Goal: Entertainment & Leisure: Consume media (video, audio)

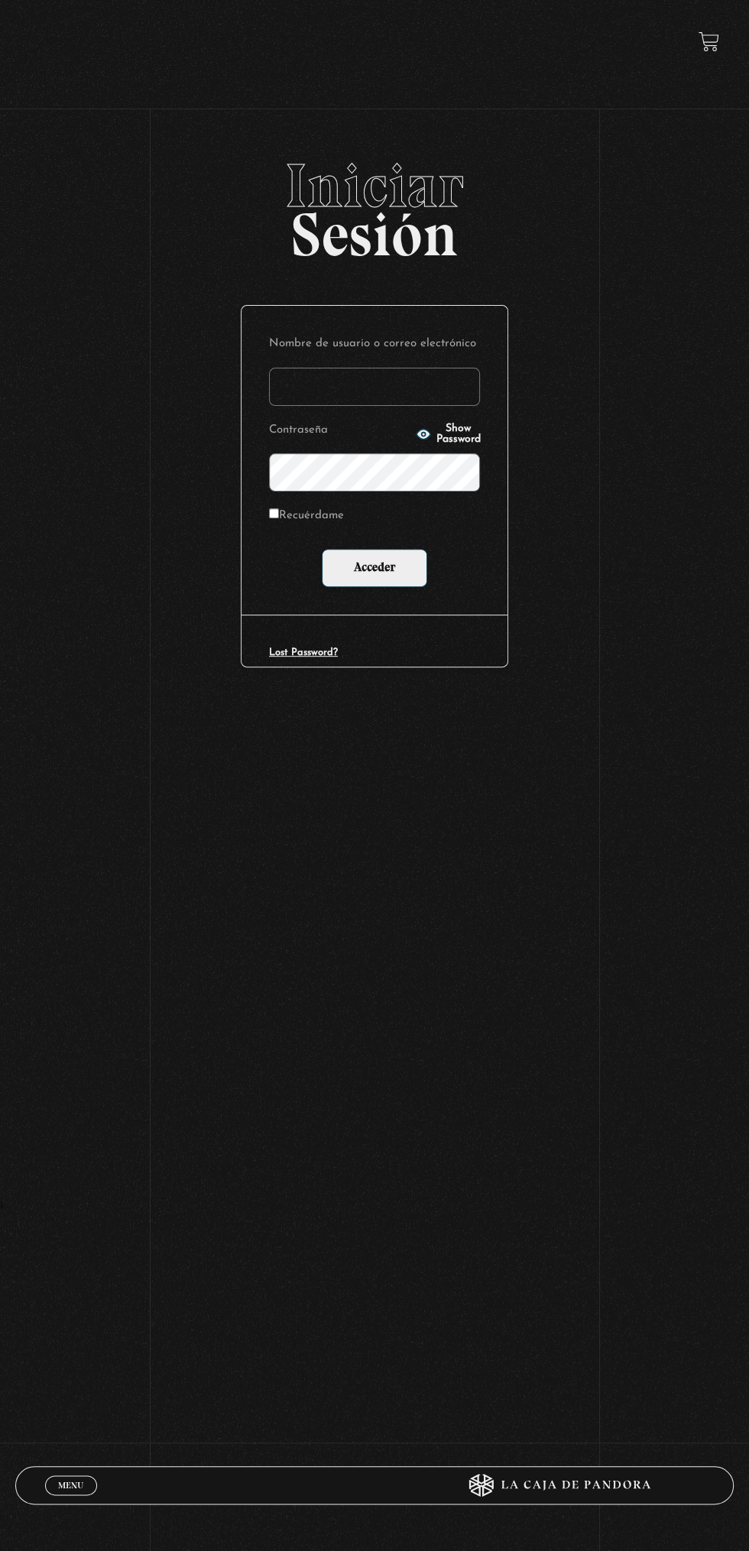
click at [433, 378] on input "Nombre de usuario o correo electrónico" at bounding box center [374, 387] width 211 height 38
type input "maryfallas08@hotmail.com"
click at [322, 549] on input "Acceder" at bounding box center [374, 568] width 105 height 38
click at [390, 554] on input "Acceder" at bounding box center [374, 568] width 105 height 38
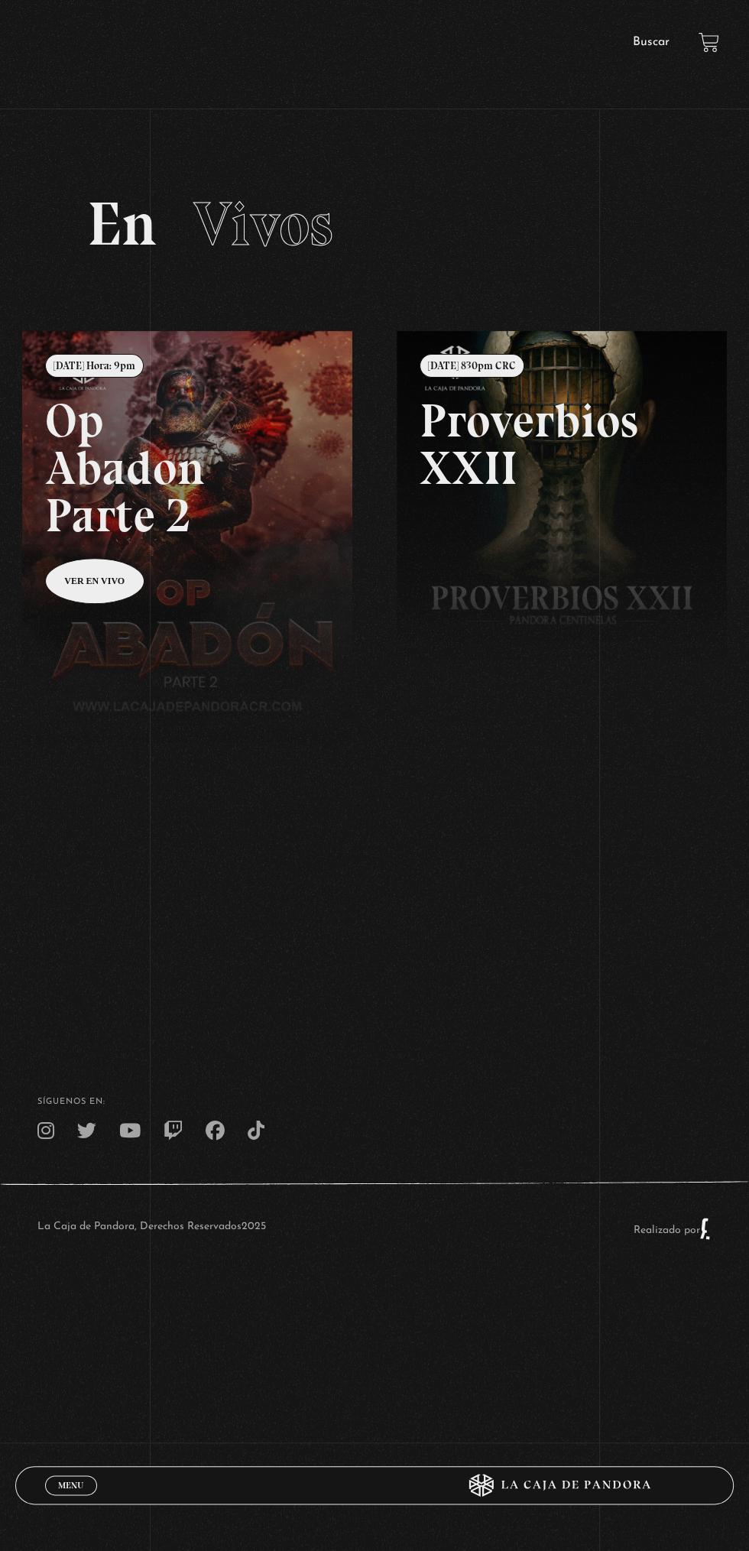
click at [92, 1488] on link "Menu Cerrar" at bounding box center [71, 1485] width 52 height 20
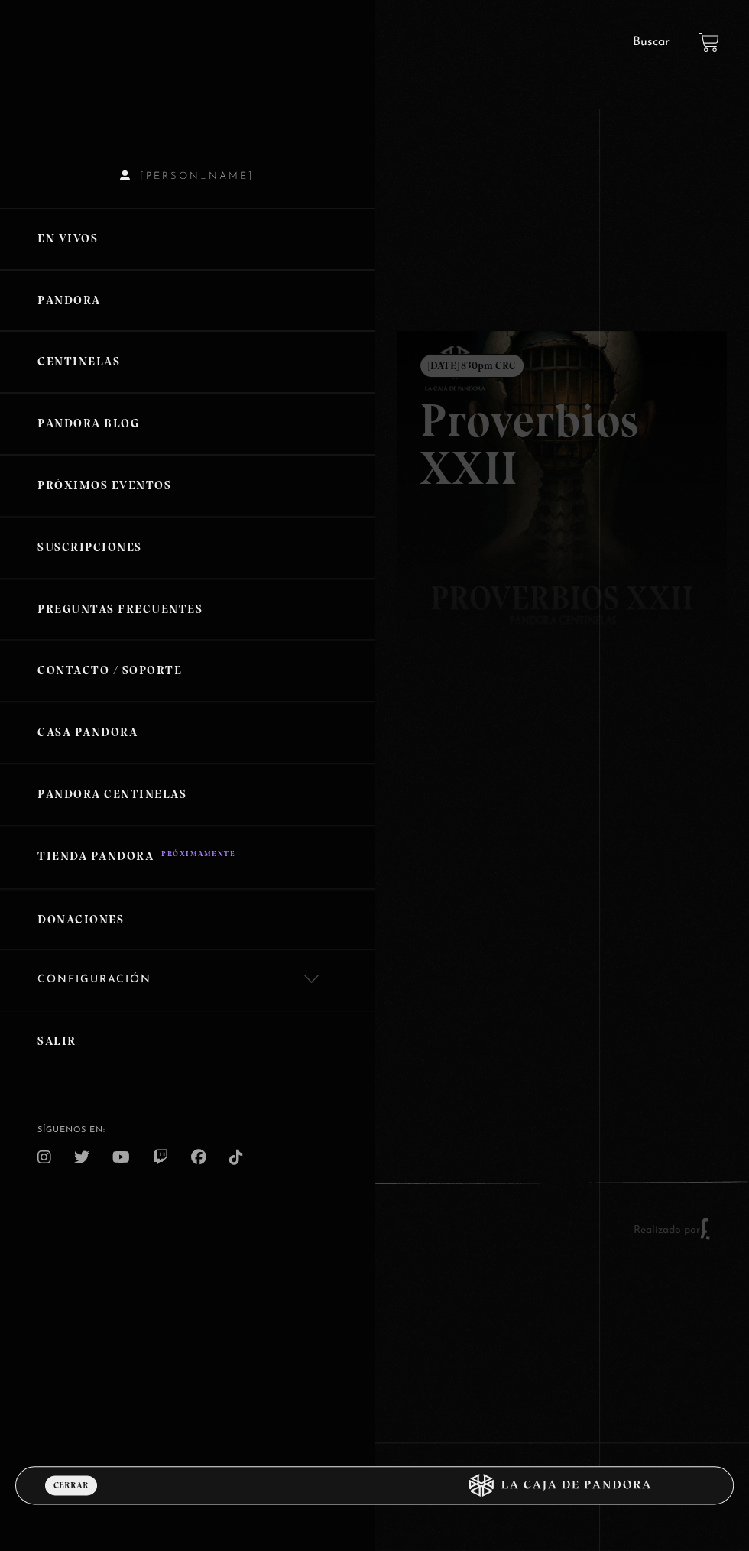
click at [167, 239] on link "En vivos" at bounding box center [187, 239] width 374 height 62
click at [170, 287] on link "Pandora" at bounding box center [187, 301] width 374 height 62
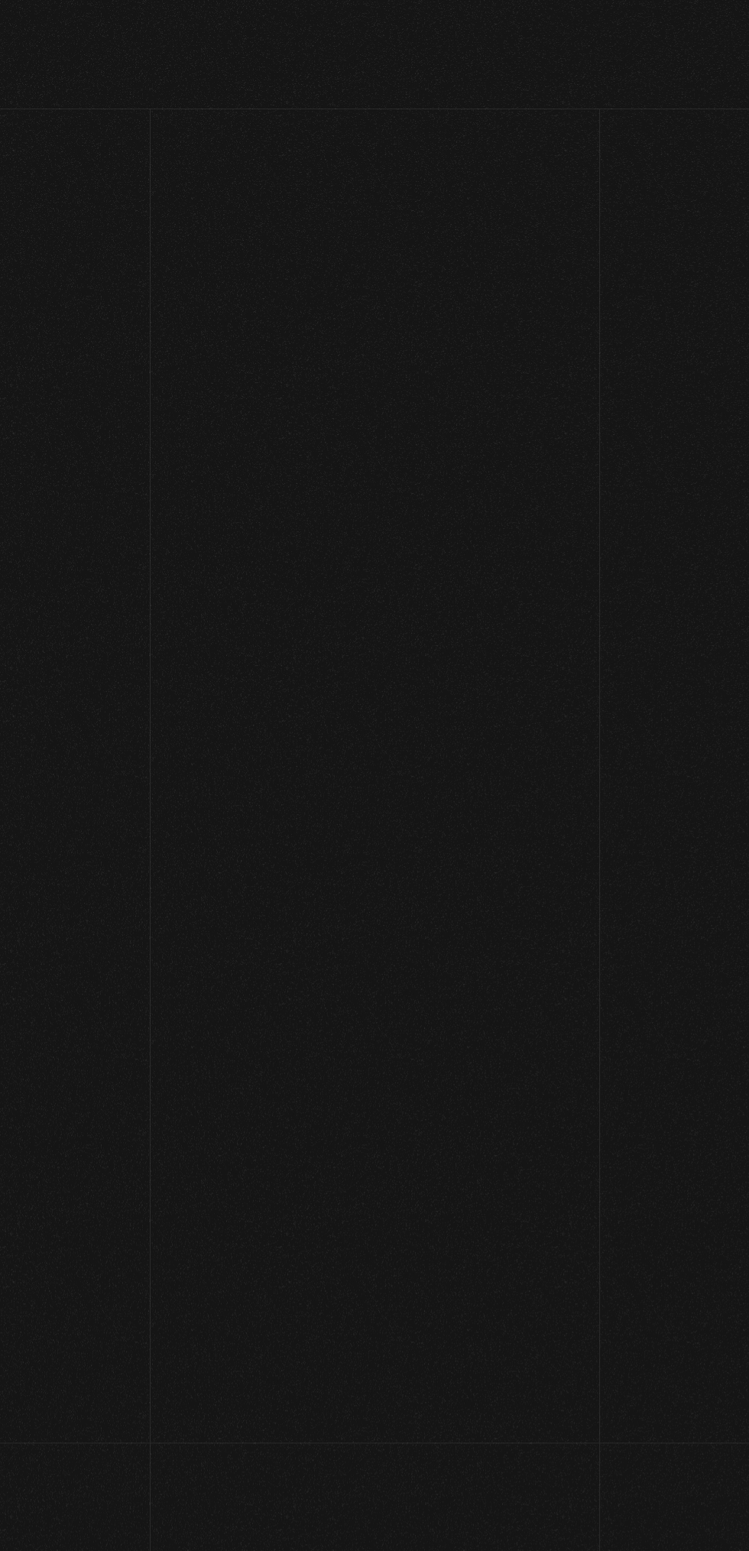
click at [215, 514] on link at bounding box center [396, 1106] width 749 height 1551
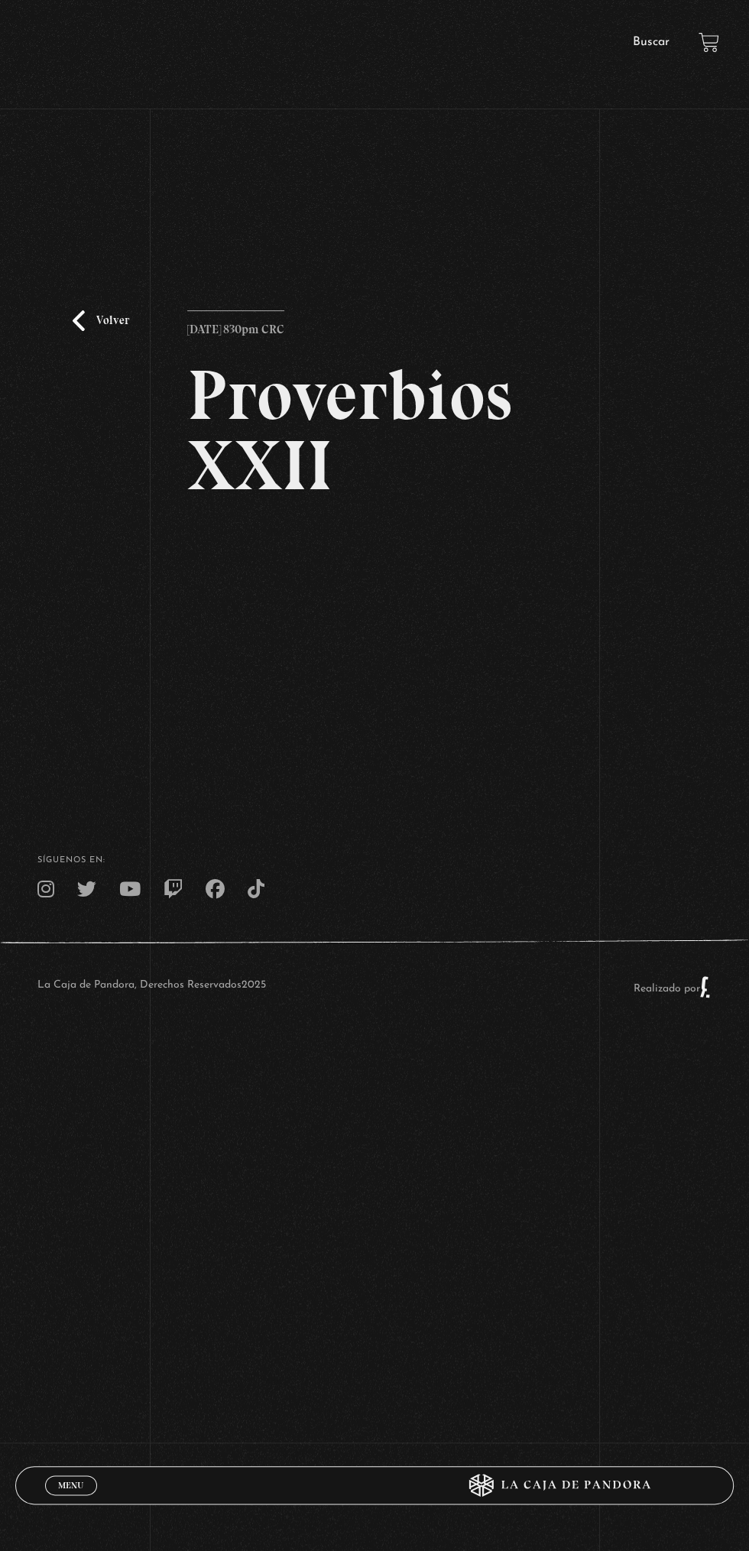
click at [700, 727] on div "Volver [DATE] 830pm CRC Proverbios XXII" at bounding box center [374, 459] width 749 height 609
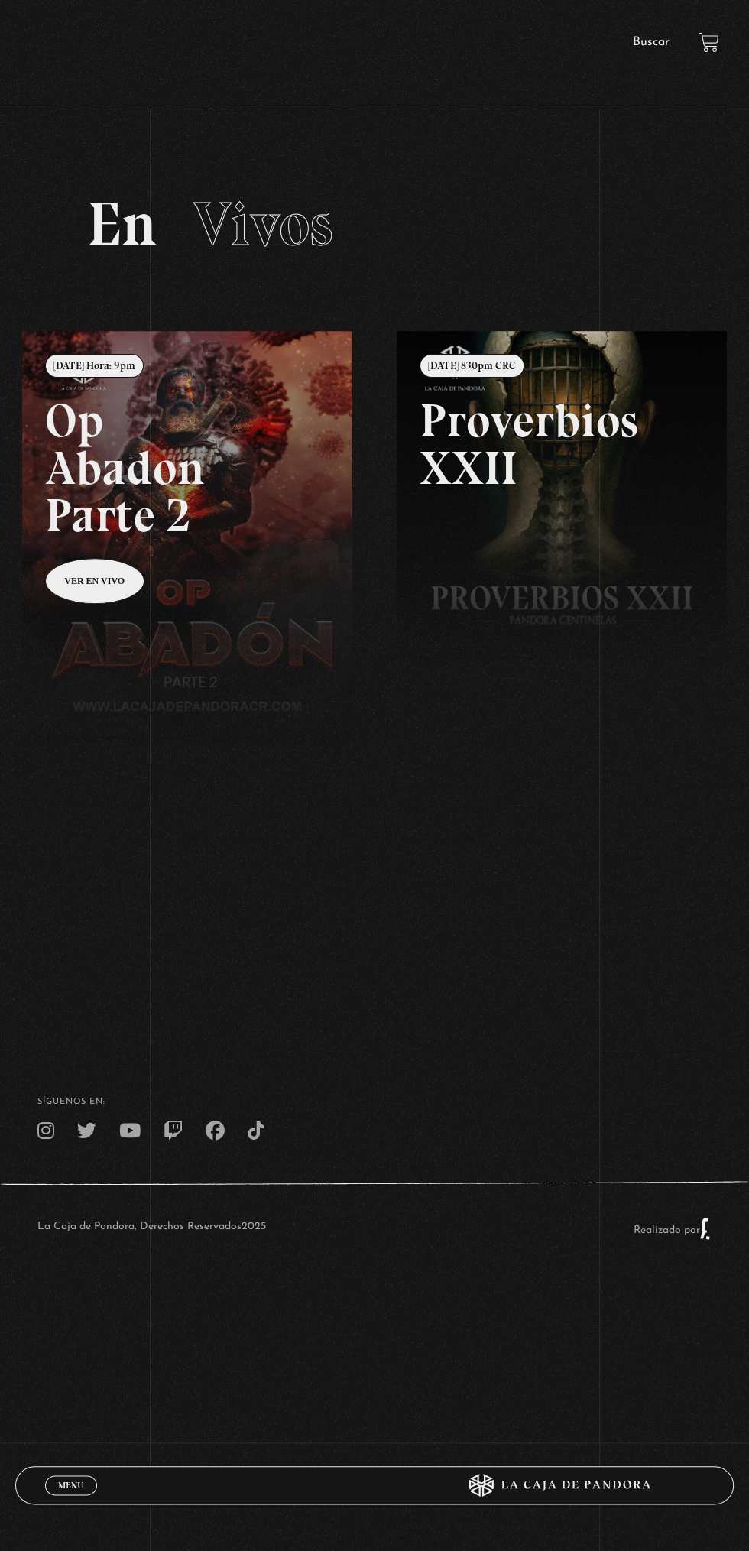
click at [70, 1499] on div "Menu Cerrar" at bounding box center [224, 1484] width 359 height 37
click at [92, 1491] on link "Menu Cerrar" at bounding box center [71, 1485] width 52 height 20
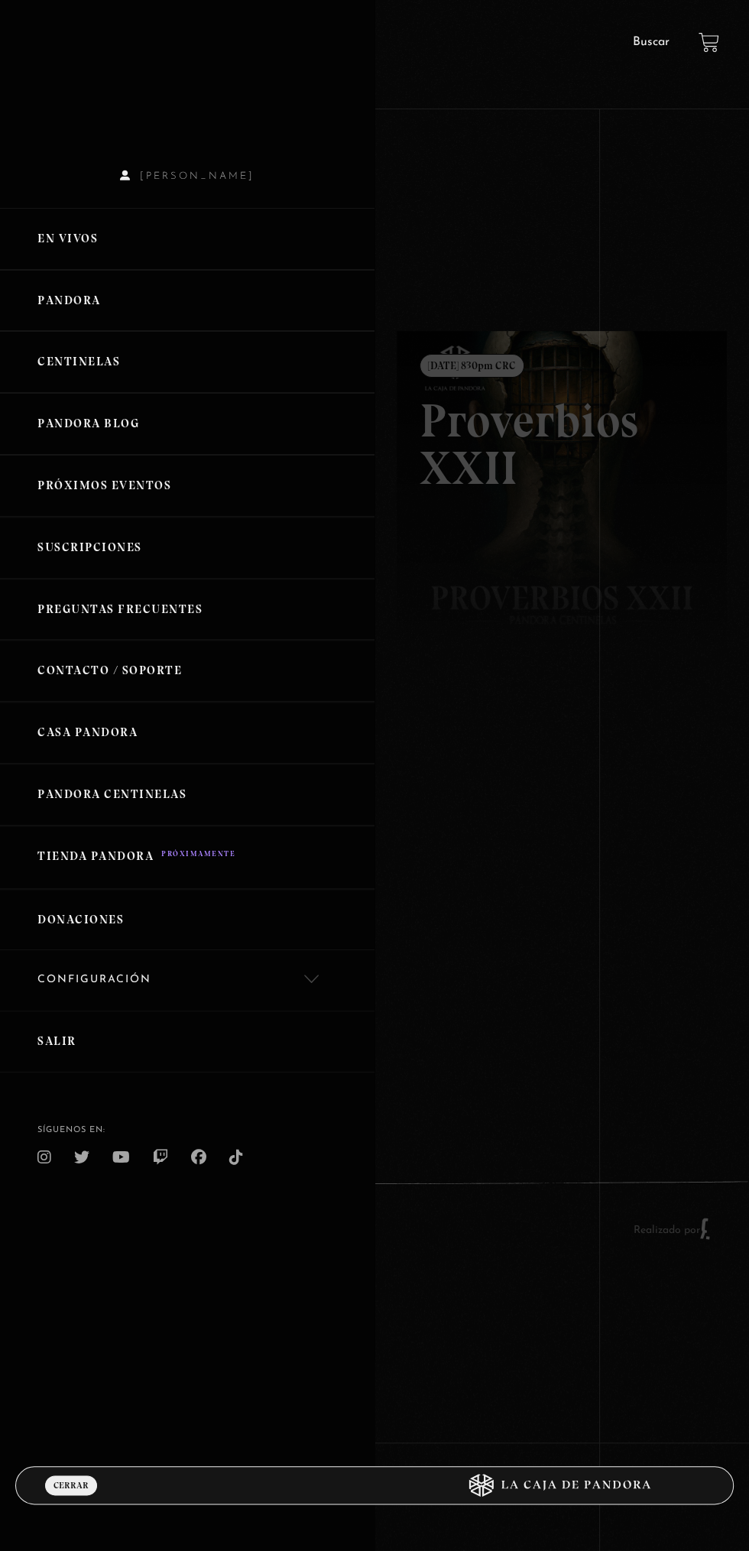
click at [193, 313] on link "Pandora" at bounding box center [187, 301] width 374 height 62
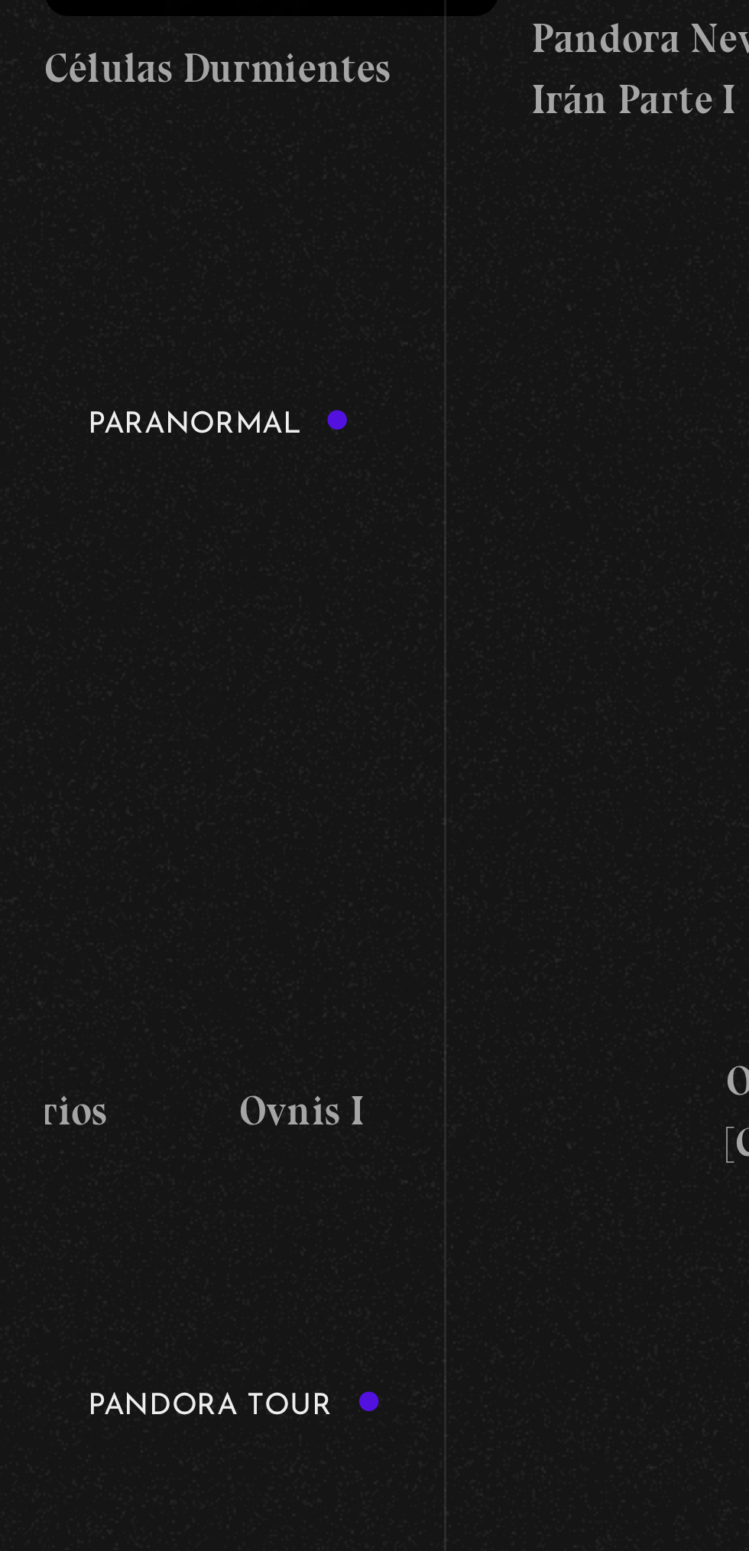
scroll to position [0, 915]
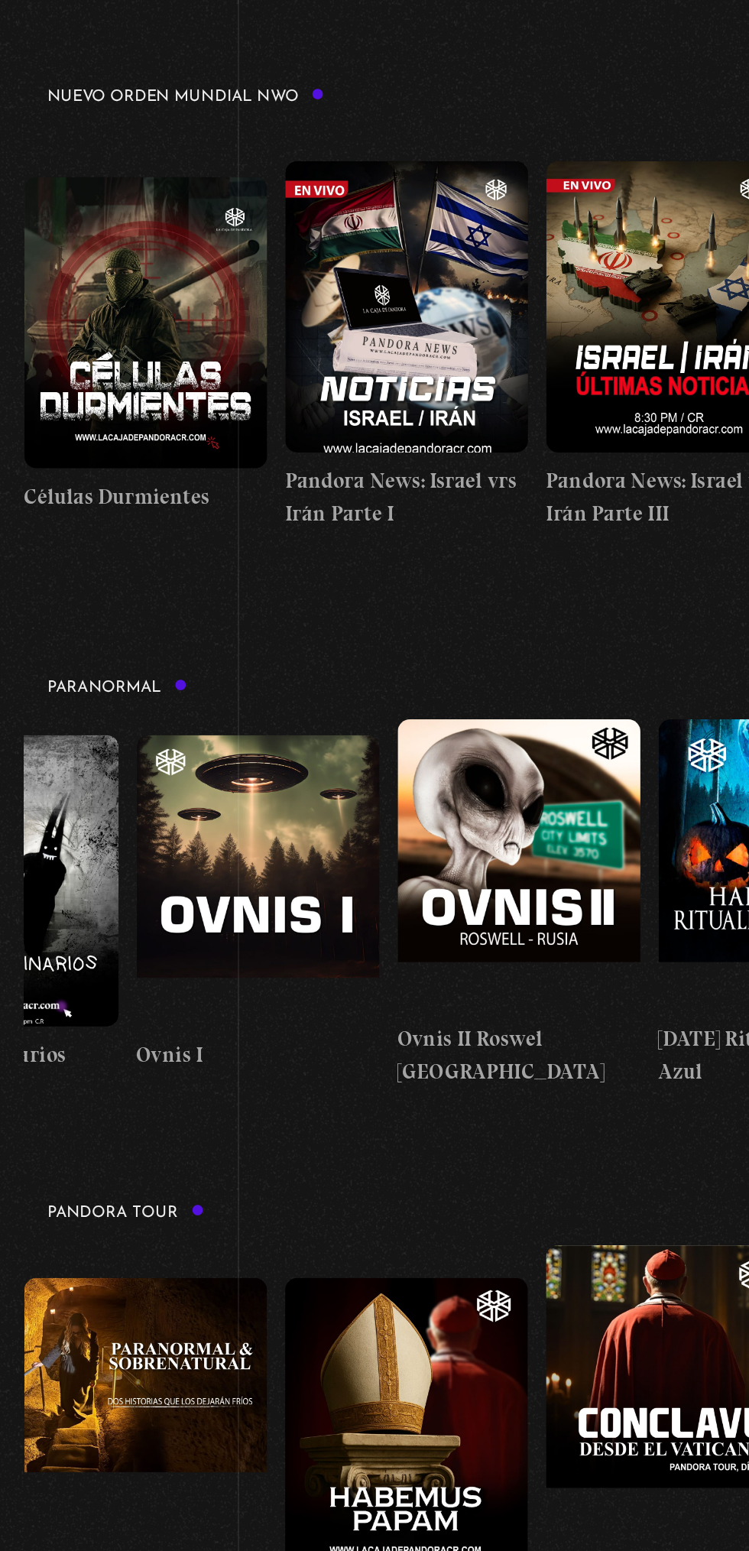
click at [179, 863] on figure at bounding box center [162, 925] width 153 height 183
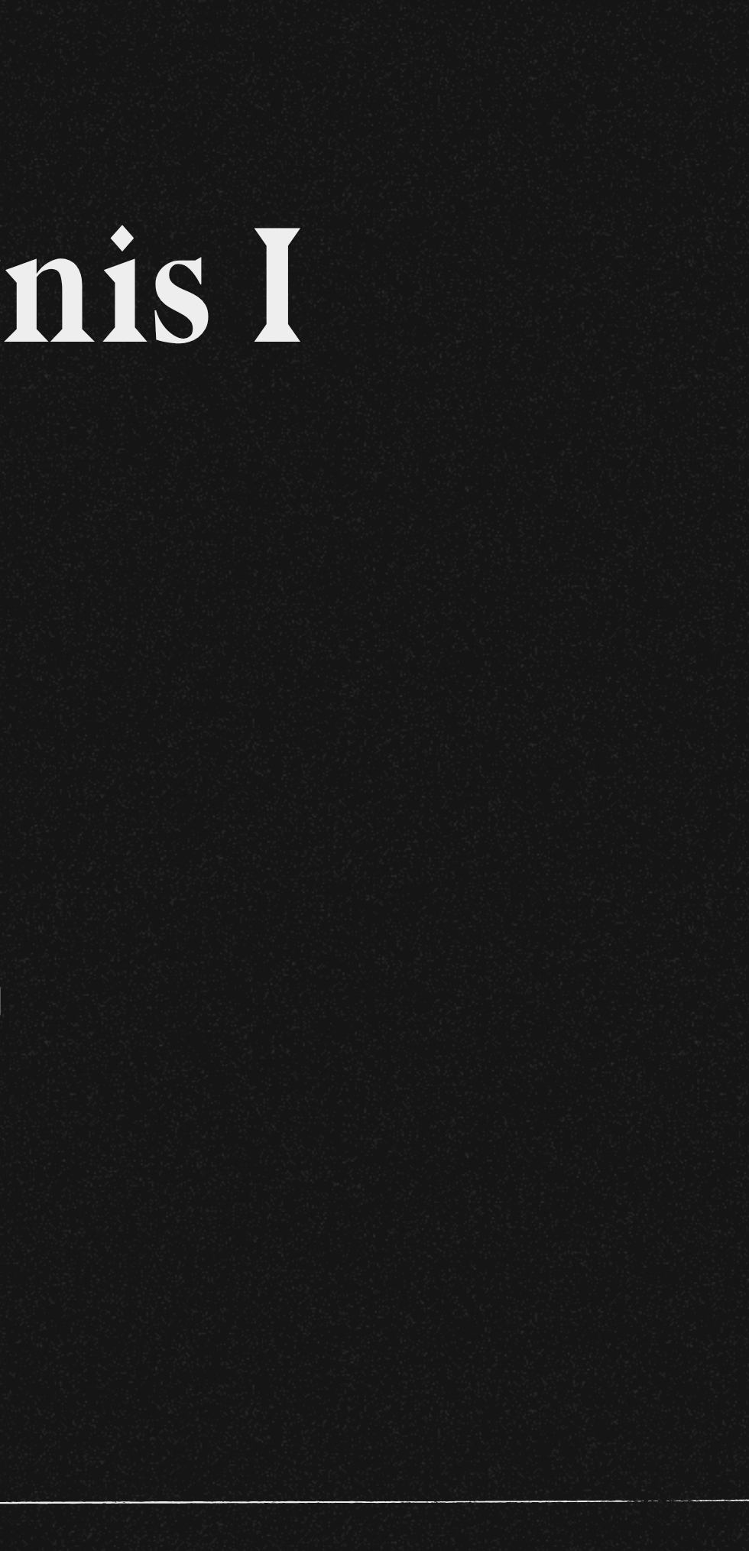
click at [585, 889] on footer "SÍguenos en: La Caja de Pandora, Derechos Reservados 2025 Realizado por" at bounding box center [374, 908] width 749 height 272
